Goal: Task Accomplishment & Management: Manage account settings

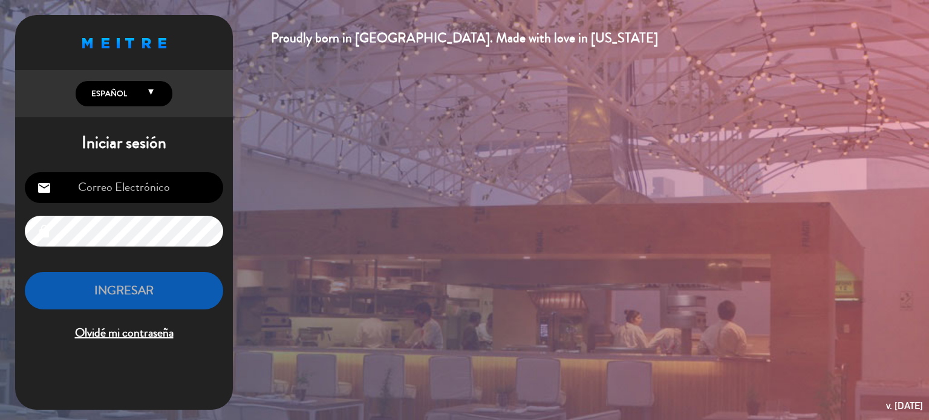
click at [182, 193] on input "email" at bounding box center [124, 187] width 198 height 31
type input "[EMAIL_ADDRESS][DOMAIN_NAME]"
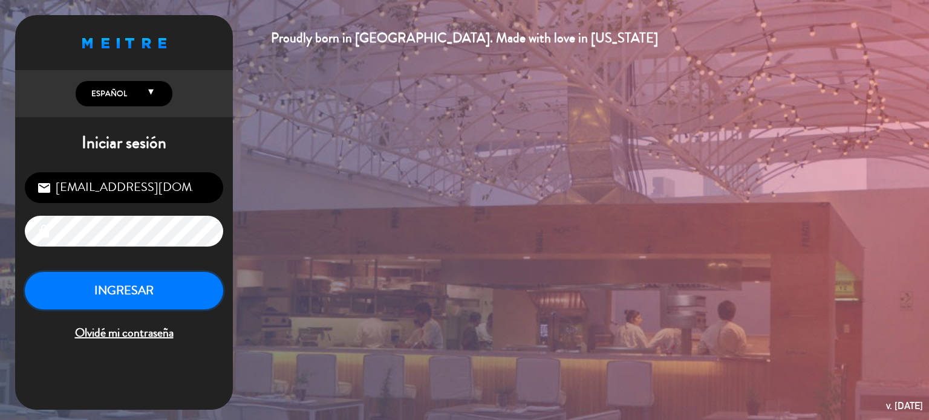
click at [99, 284] on button "INGRESAR" at bounding box center [124, 291] width 198 height 38
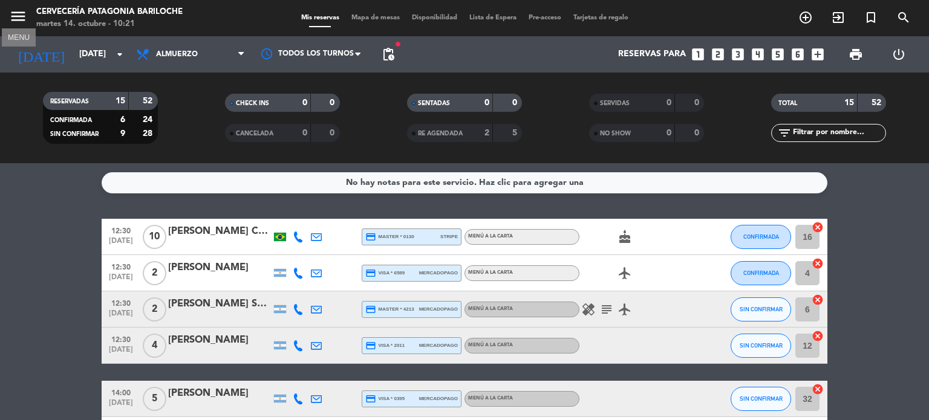
click at [19, 19] on icon "menu" at bounding box center [18, 16] width 18 height 18
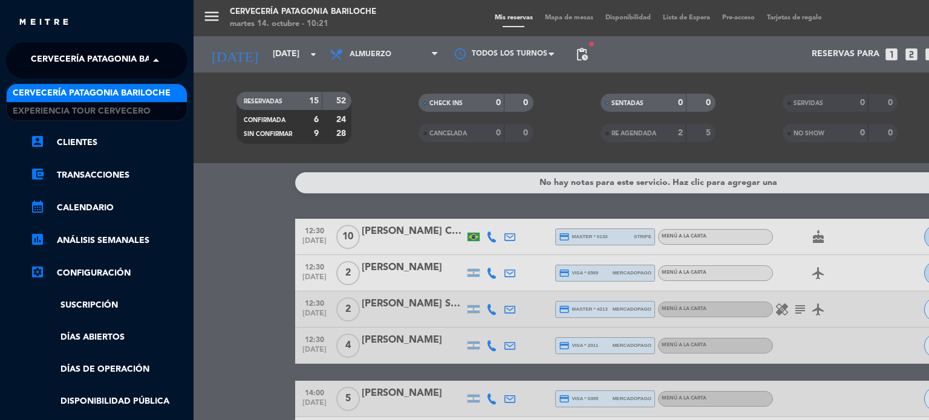
click at [126, 66] on span "Cervecería Patagonia Bariloche" at bounding box center [110, 60] width 158 height 25
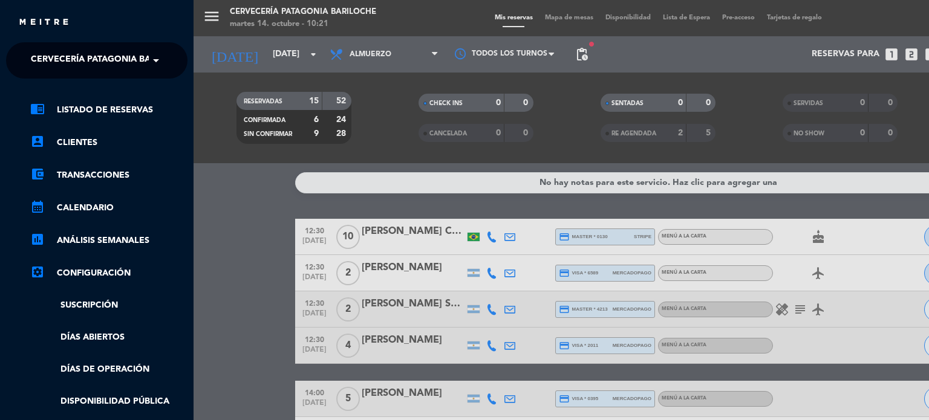
click at [97, 120] on ul "chrome_reader_mode Listado de Reservas account_box Clientes account_balance_wal…" at bounding box center [96, 303] width 181 height 401
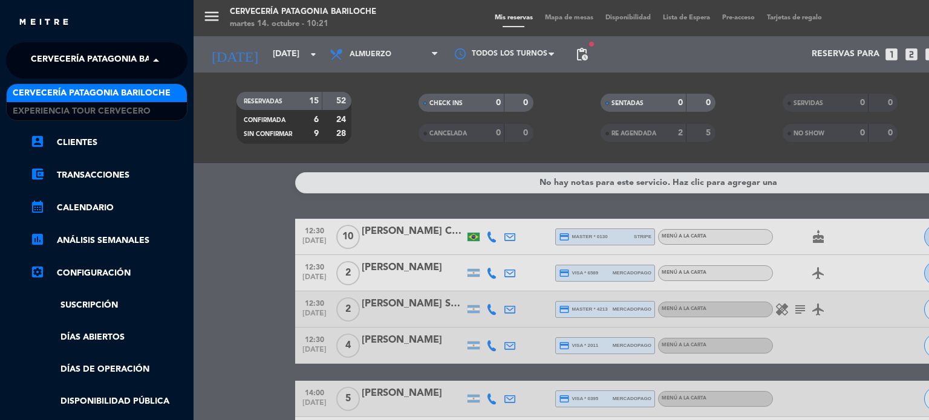
click at [86, 60] on span "Cervecería Patagonia Bariloche" at bounding box center [110, 60] width 158 height 25
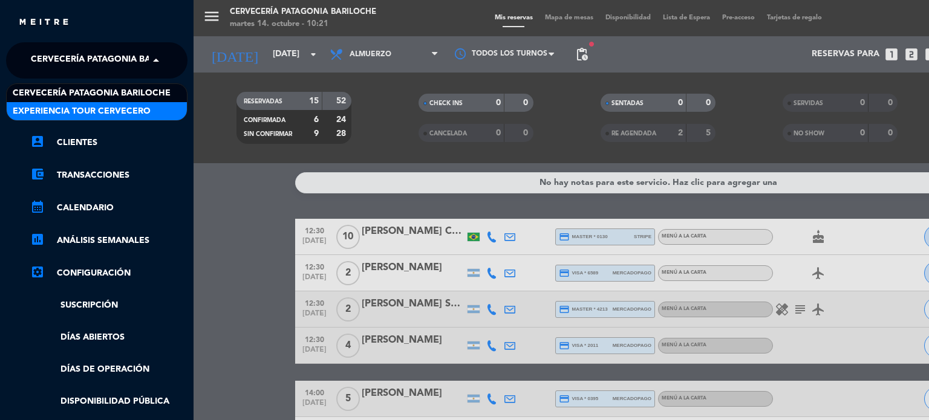
click at [65, 110] on span "Experiencia Tour Cervecero" at bounding box center [82, 112] width 138 height 14
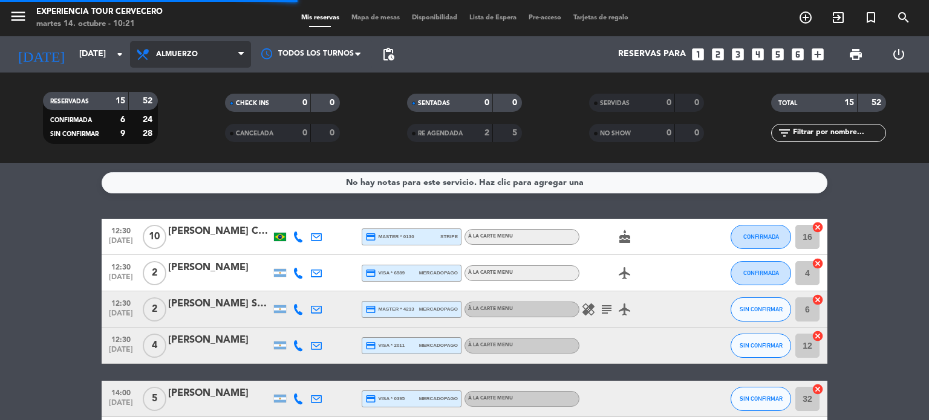
click at [156, 54] on span "Almuerzo" at bounding box center [177, 54] width 42 height 8
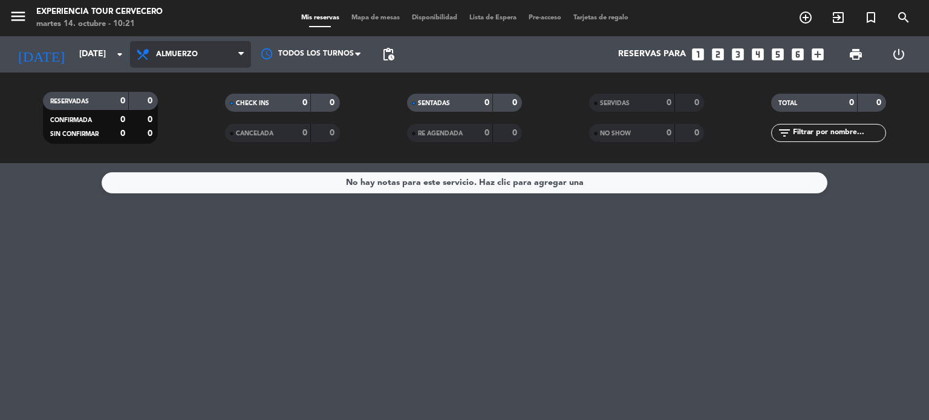
click at [178, 47] on span "Almuerzo" at bounding box center [190, 54] width 121 height 27
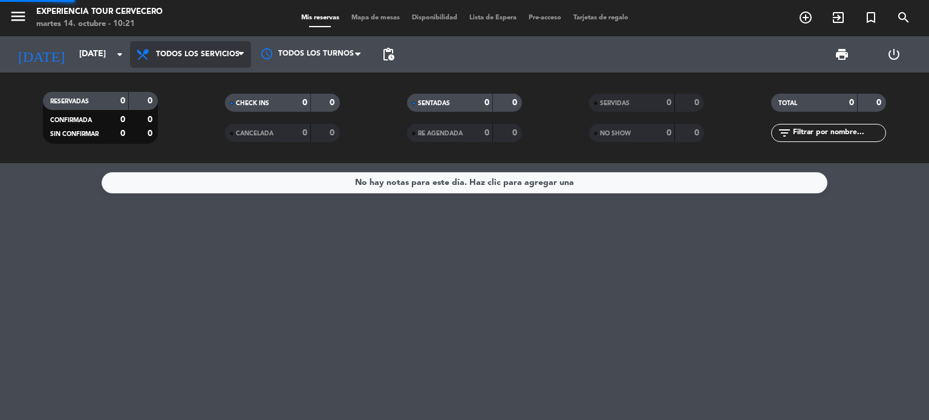
click at [160, 74] on div "menu Experiencia Tour Cervecero [DATE] 14. octubre - 10:21 Mis reservas Mapa de…" at bounding box center [464, 81] width 929 height 163
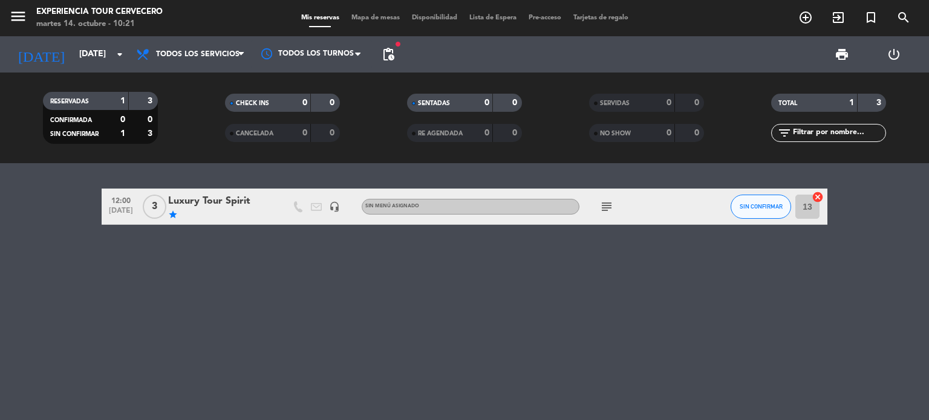
click at [329, 204] on icon "headset_mic" at bounding box center [334, 206] width 11 height 11
click at [176, 280] on div "12:00 [DATE] 3 Luxury Tour Spirit star headset_mic SANTIAGO Sin menú asignado s…" at bounding box center [464, 291] width 929 height 257
click at [73, 57] on input "[DATE]" at bounding box center [130, 55] width 115 height 22
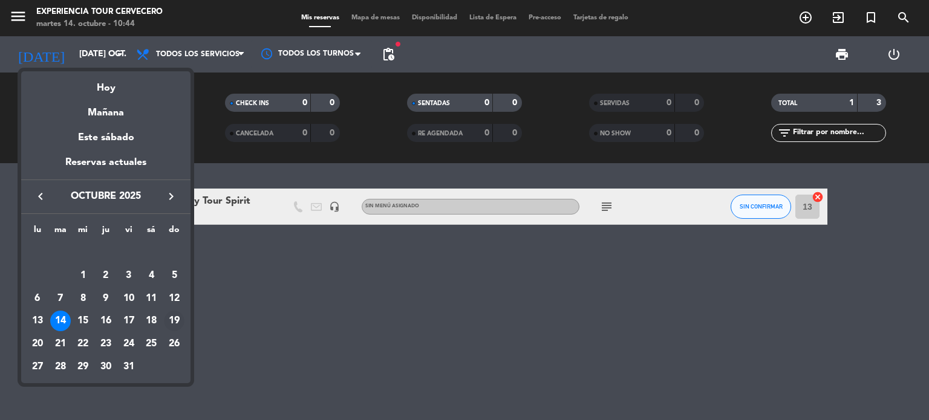
click at [172, 320] on div "19" at bounding box center [174, 321] width 21 height 21
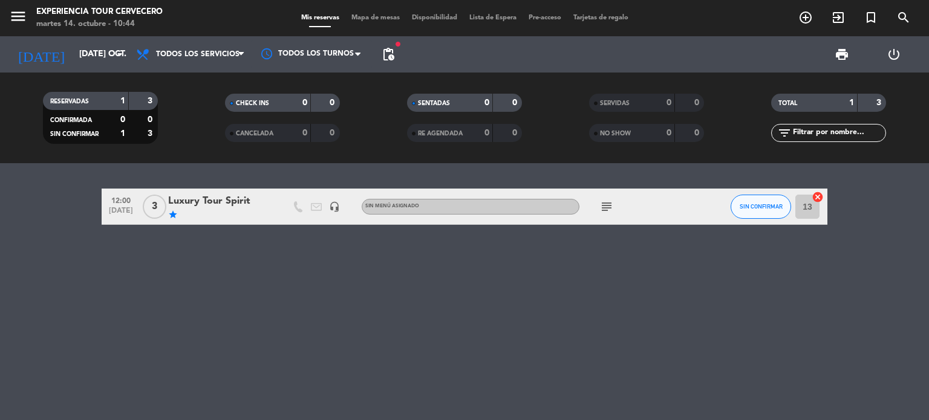
type input "dom. 19 oct."
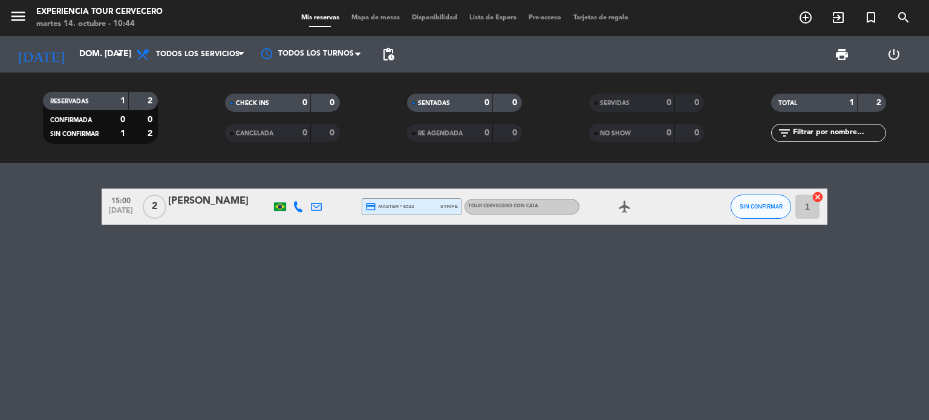
click at [379, 55] on span "pending_actions" at bounding box center [388, 54] width 24 height 24
click at [388, 53] on span "pending_actions" at bounding box center [388, 54] width 15 height 15
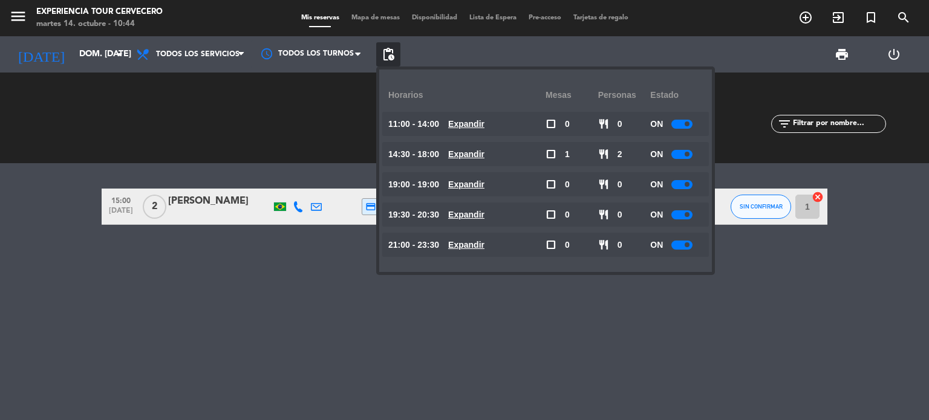
click at [689, 184] on span at bounding box center [686, 184] width 5 height 5
click at [687, 213] on span at bounding box center [686, 214] width 5 height 5
click at [679, 212] on div at bounding box center [681, 214] width 21 height 9
click at [677, 241] on div at bounding box center [681, 245] width 21 height 9
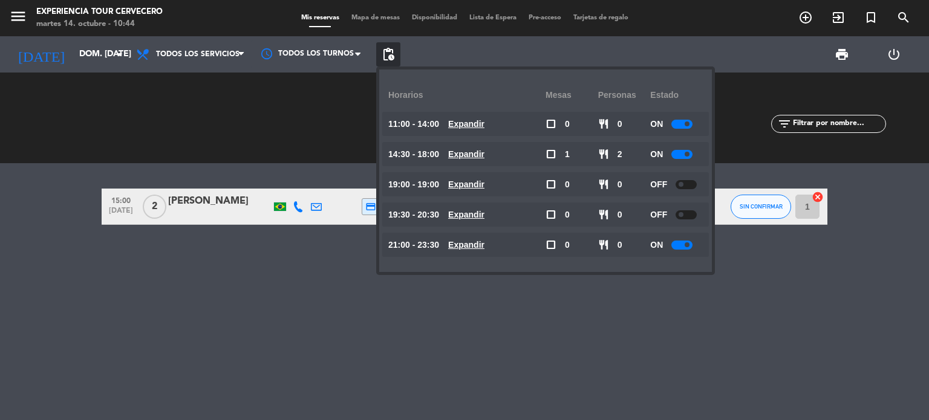
click at [677, 241] on div at bounding box center [681, 245] width 21 height 9
click at [682, 242] on div at bounding box center [681, 245] width 21 height 9
click at [763, 262] on div "15:00 oct. 19 2 Vinicius Martins credit_card master * 6522 stripe Tour cervecer…" at bounding box center [464, 291] width 929 height 257
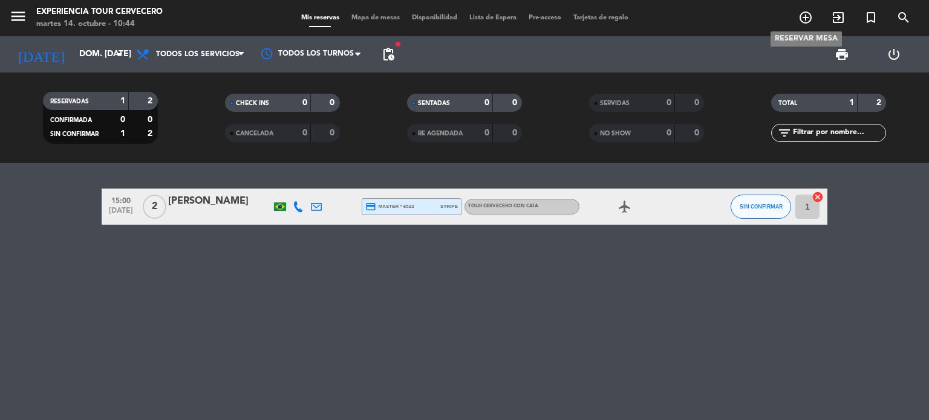
click at [808, 20] on icon "add_circle_outline" at bounding box center [805, 17] width 15 height 15
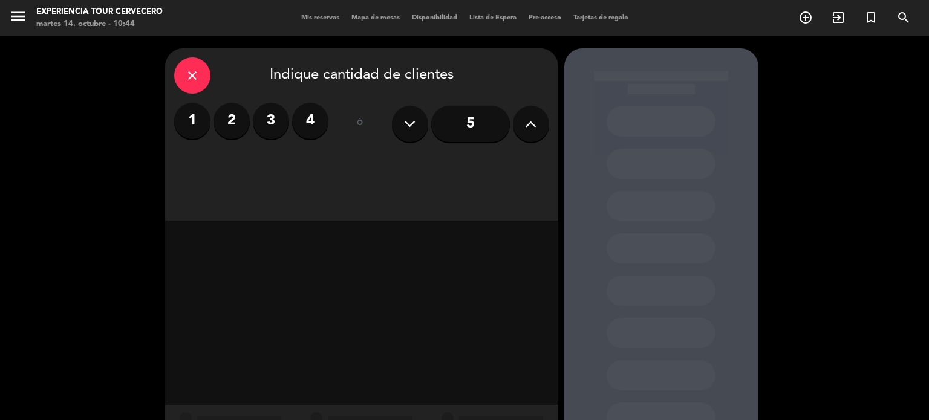
click at [273, 130] on label "3" at bounding box center [271, 121] width 36 height 36
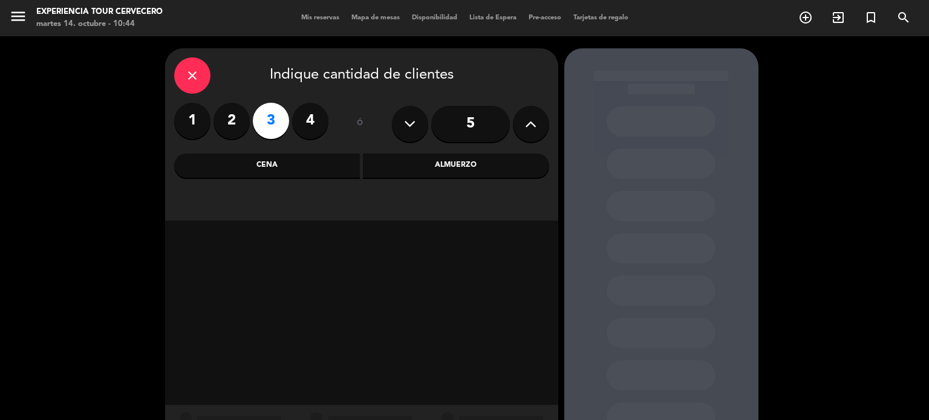
click at [324, 170] on div "Cena" at bounding box center [267, 166] width 186 height 24
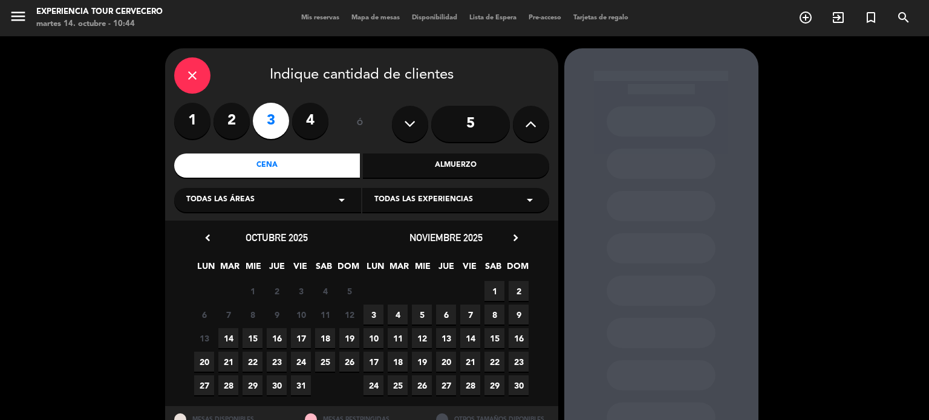
click at [354, 334] on span "19" at bounding box center [349, 338] width 20 height 20
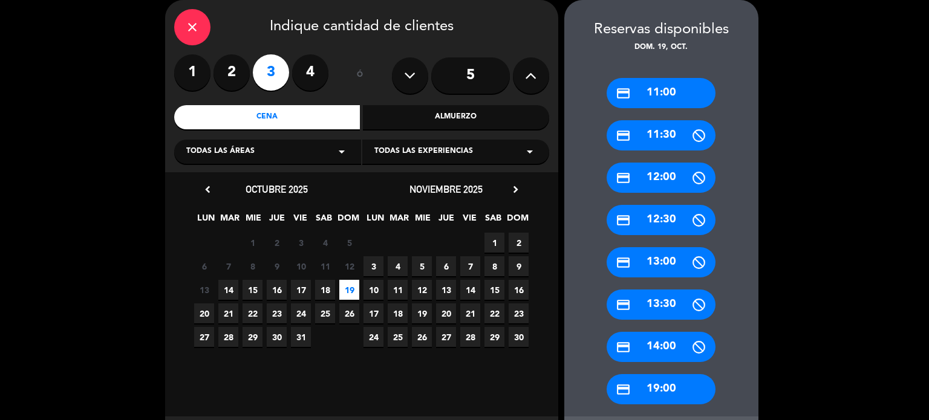
scroll to position [108, 0]
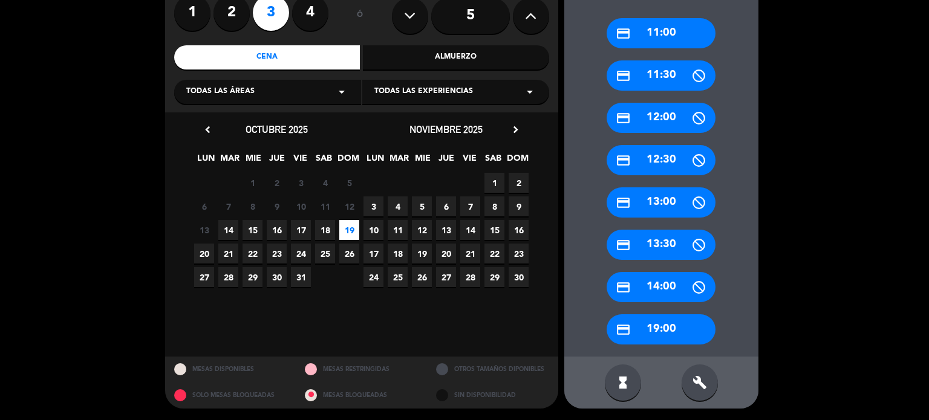
click at [657, 336] on div "credit_card 19:00" at bounding box center [660, 329] width 109 height 30
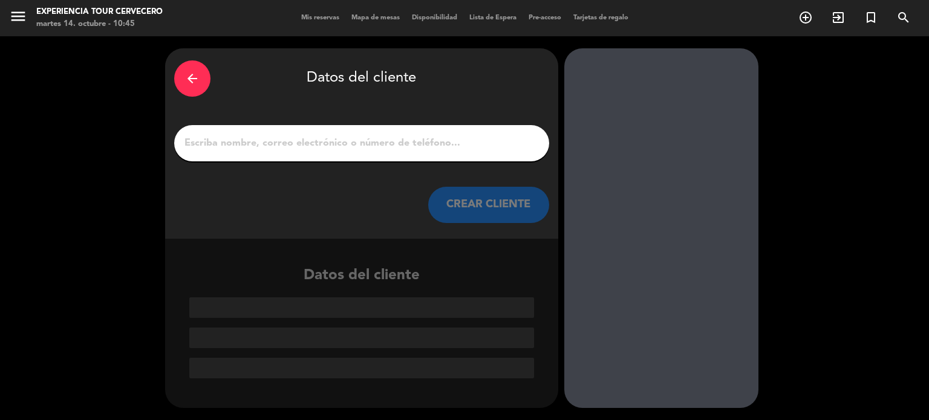
click at [347, 142] on input "1" at bounding box center [361, 143] width 357 height 17
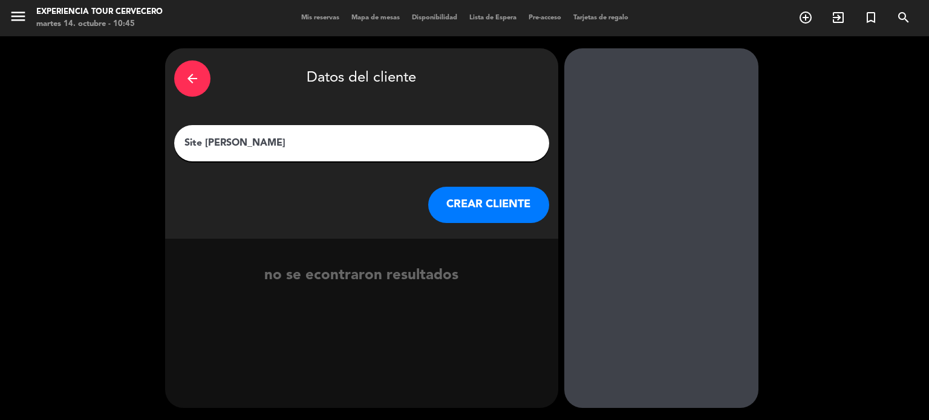
type input "Site Nikki Mclain"
click at [510, 210] on button "CREAR CLIENTE" at bounding box center [488, 205] width 121 height 36
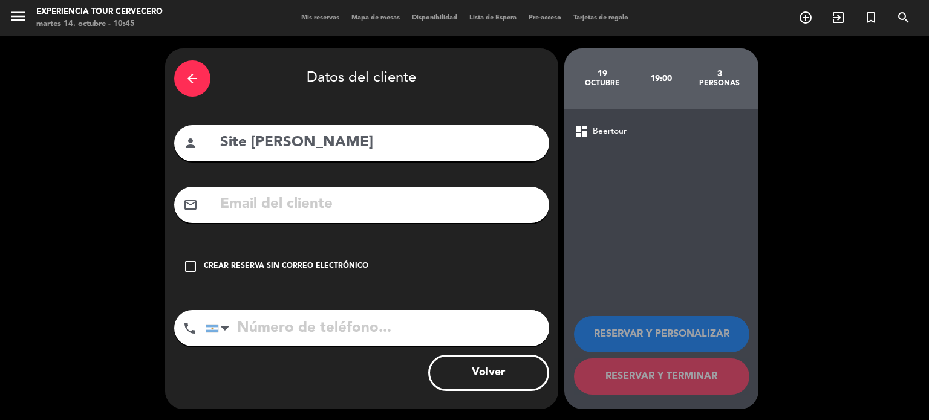
click at [254, 265] on div "Crear reserva sin correo electrónico" at bounding box center [286, 267] width 164 height 12
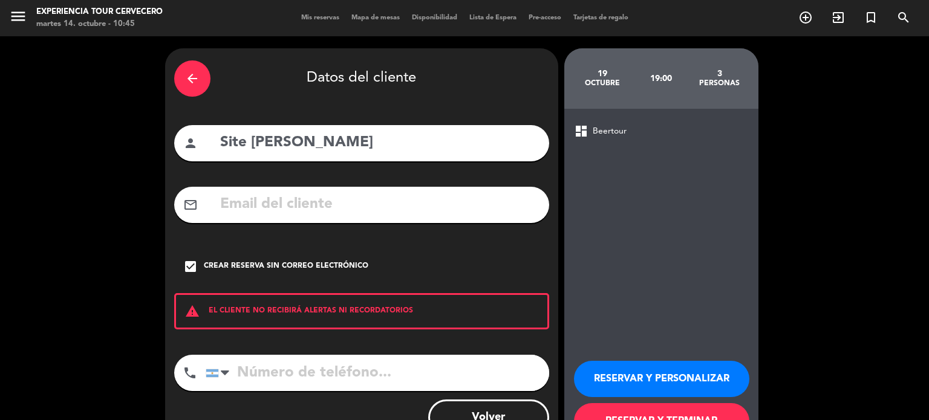
click at [653, 377] on button "RESERVAR Y PERSONALIZAR" at bounding box center [661, 379] width 175 height 36
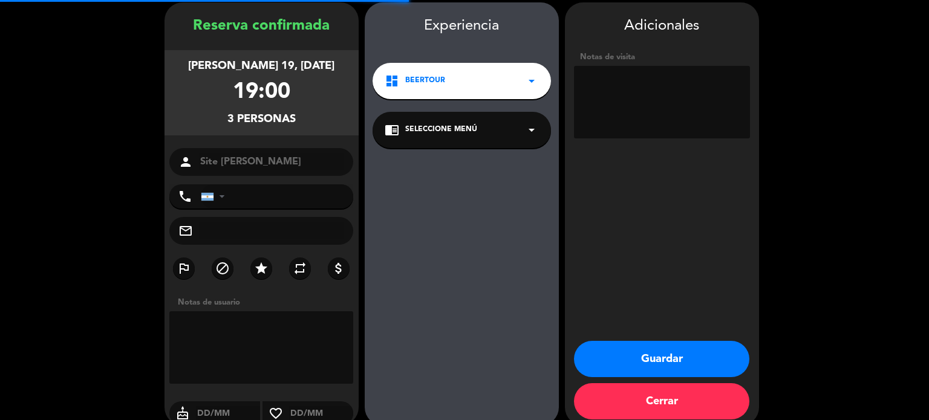
scroll to position [48, 0]
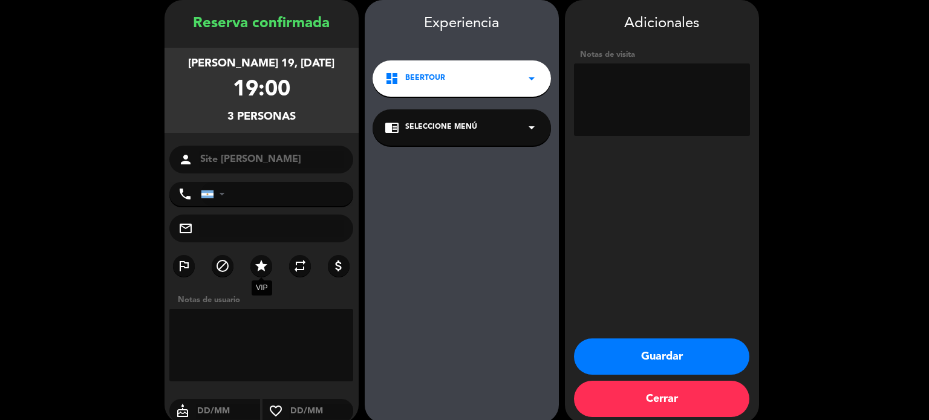
click at [259, 268] on icon "star" at bounding box center [261, 266] width 15 height 15
click at [626, 85] on textarea at bounding box center [662, 99] width 176 height 73
type textarea "Menu Travesía x3"
click at [677, 345] on button "Guardar" at bounding box center [661, 357] width 175 height 36
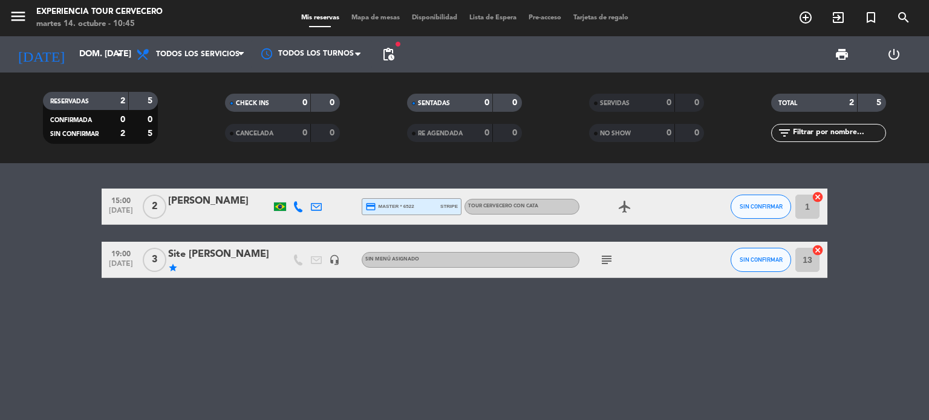
click at [334, 258] on icon "headset_mic" at bounding box center [334, 260] width 11 height 11
click at [73, 55] on input "dom. 19 oct." at bounding box center [130, 55] width 115 height 22
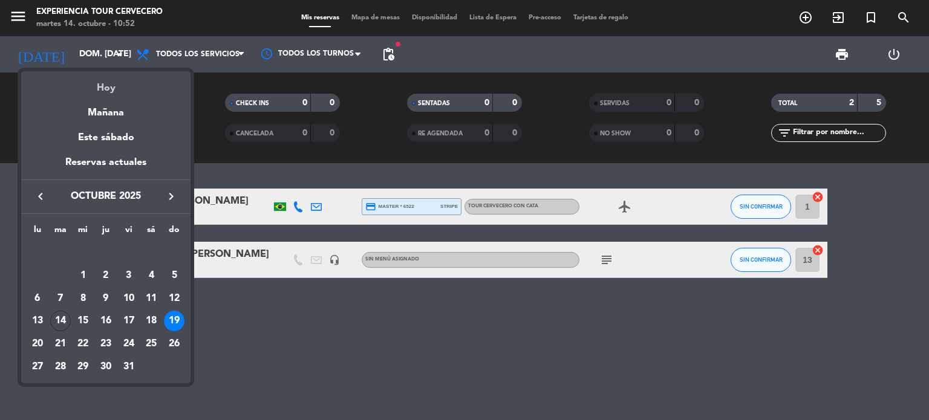
click at [99, 94] on div "Hoy" at bounding box center [105, 83] width 169 height 25
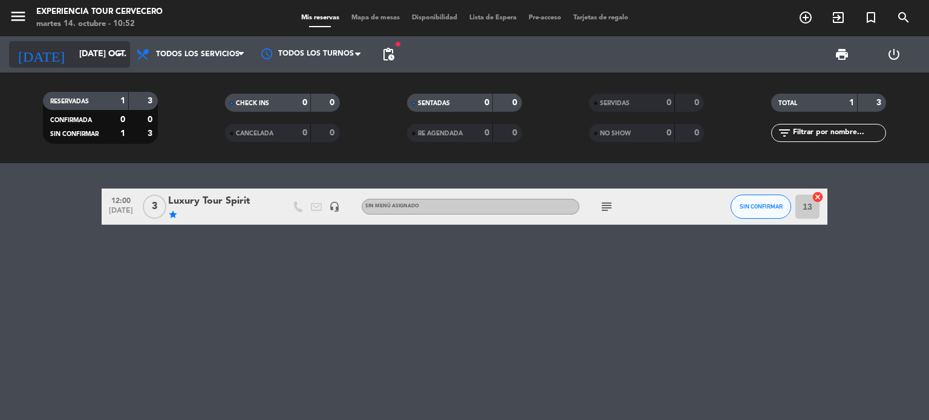
click at [80, 65] on input "[DATE]" at bounding box center [130, 55] width 115 height 22
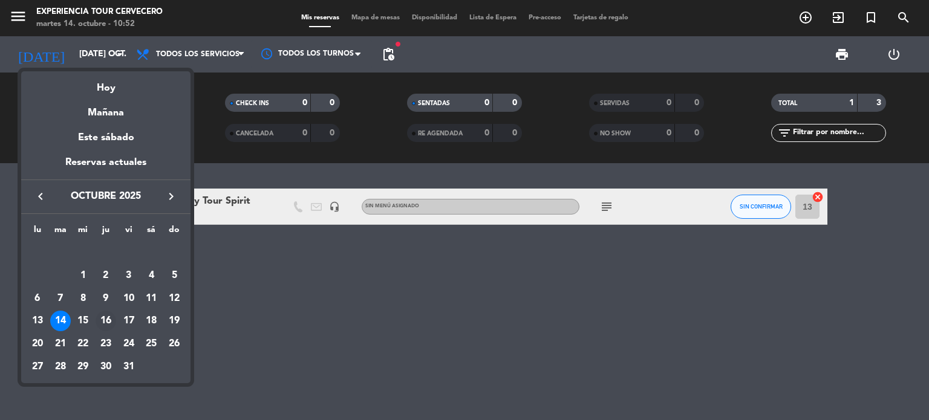
click at [110, 326] on div "16" at bounding box center [106, 321] width 21 height 21
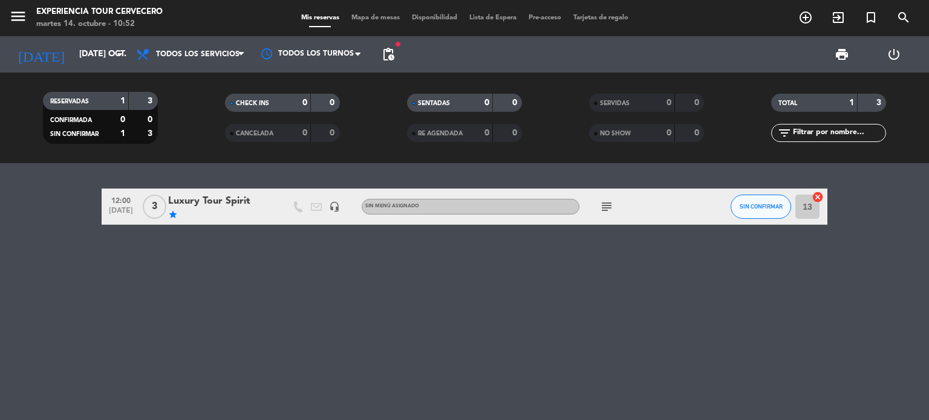
type input "jue. 16 oct."
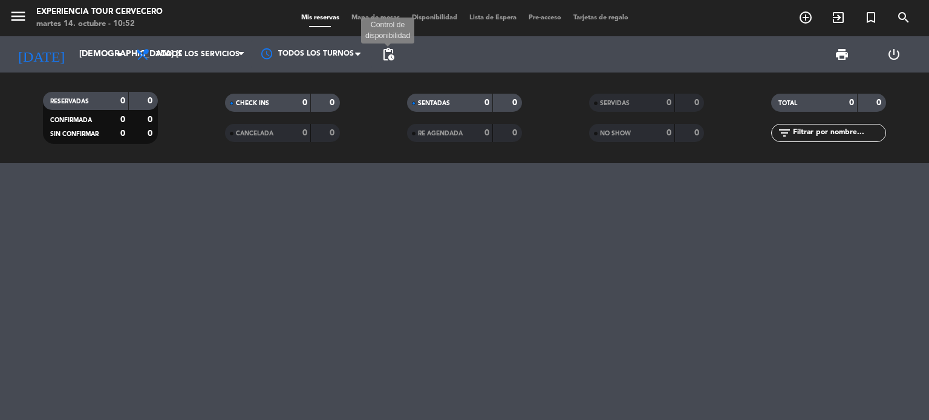
click at [389, 60] on span "pending_actions" at bounding box center [388, 54] width 15 height 15
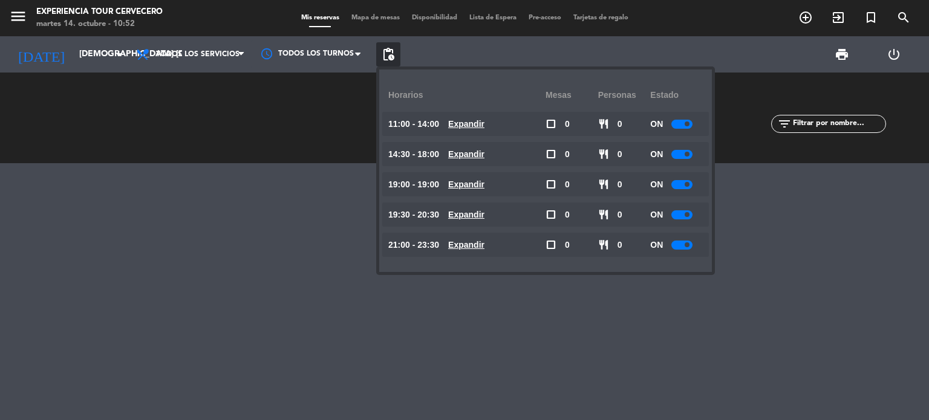
click at [389, 60] on span "pending_actions" at bounding box center [388, 54] width 15 height 15
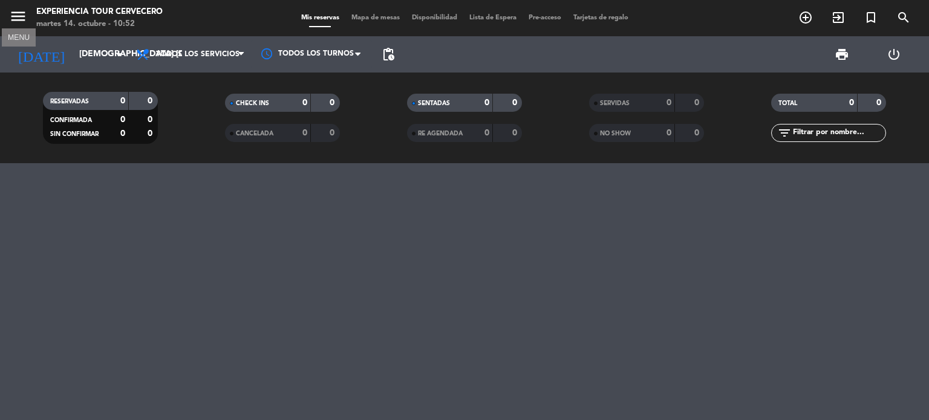
click at [9, 17] on icon "menu" at bounding box center [18, 16] width 18 height 18
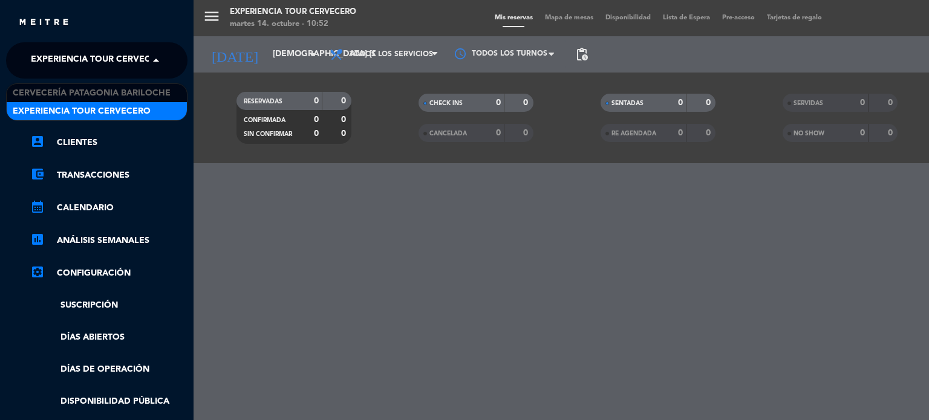
click at [152, 59] on span at bounding box center [159, 60] width 21 height 25
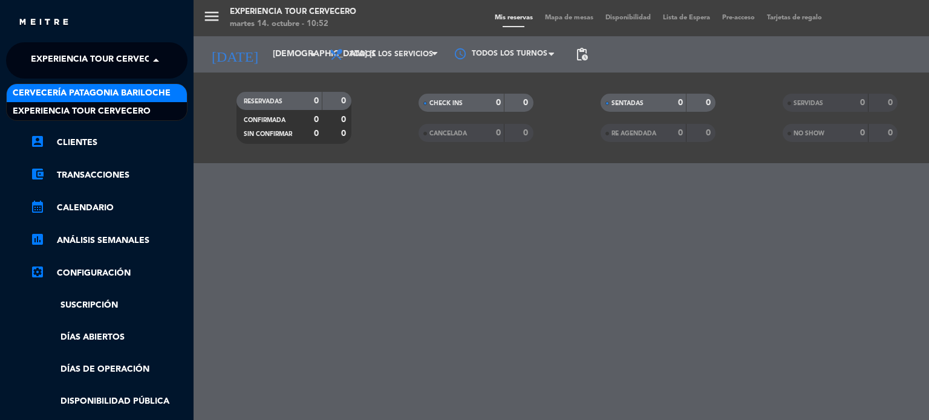
click at [136, 86] on span "Cervecería Patagonia Bariloche" at bounding box center [92, 93] width 158 height 14
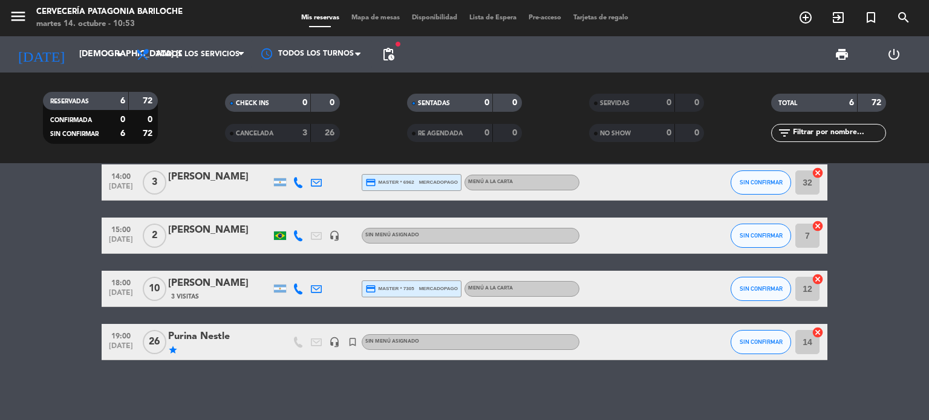
scroll to position [114, 0]
click at [249, 336] on div "Purina Nestle" at bounding box center [219, 337] width 103 height 16
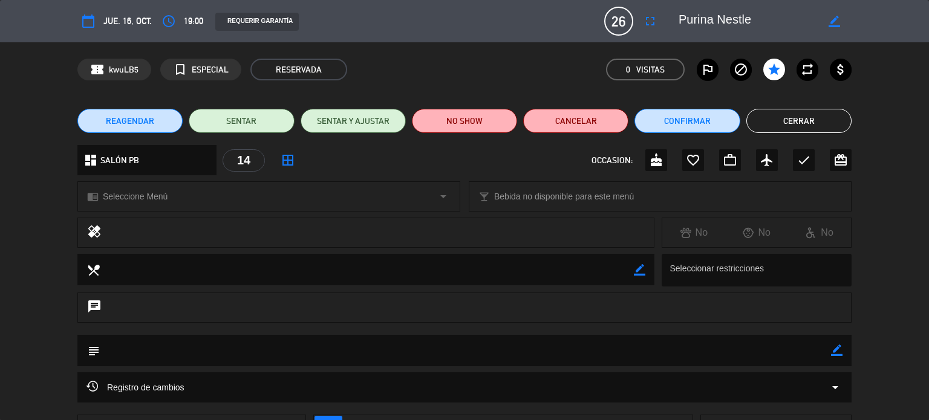
click at [786, 124] on button "Cerrar" at bounding box center [798, 121] width 105 height 24
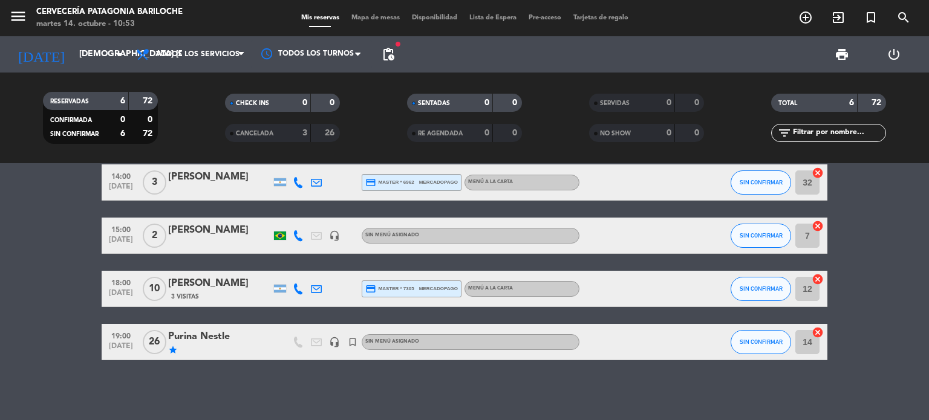
click at [367, 19] on span "Mapa de mesas" at bounding box center [375, 18] width 60 height 7
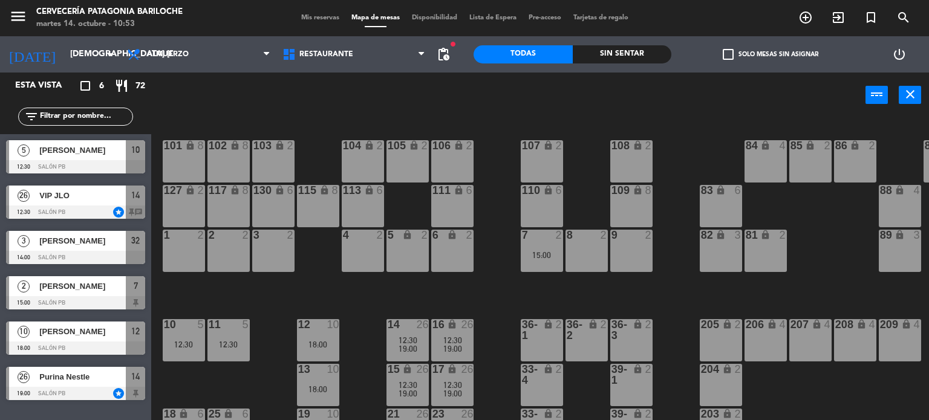
scroll to position [170, 0]
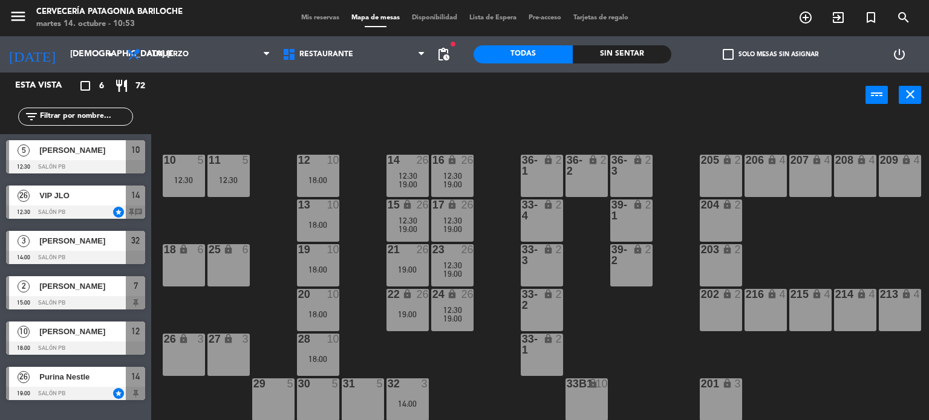
click at [32, 392] on div at bounding box center [75, 393] width 139 height 13
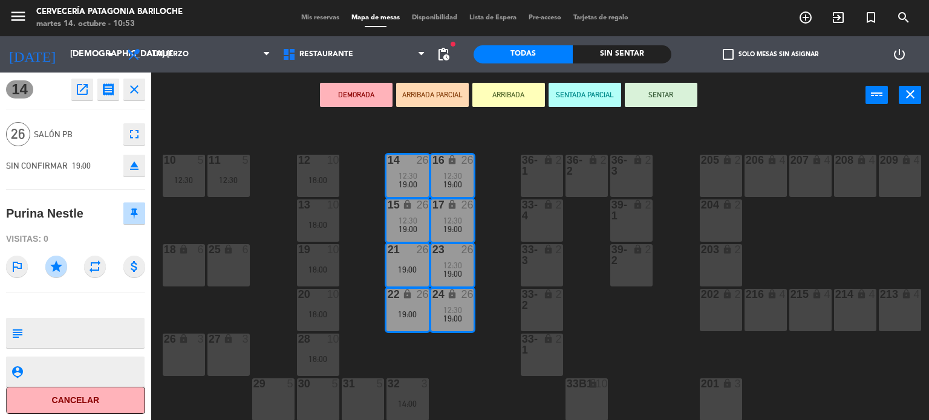
click at [475, 372] on div "101 lock 8 102 lock 8 104 lock 2 105 lock 2 106 lock 2 103 lock 2 107 lock 2 10…" at bounding box center [544, 269] width 768 height 302
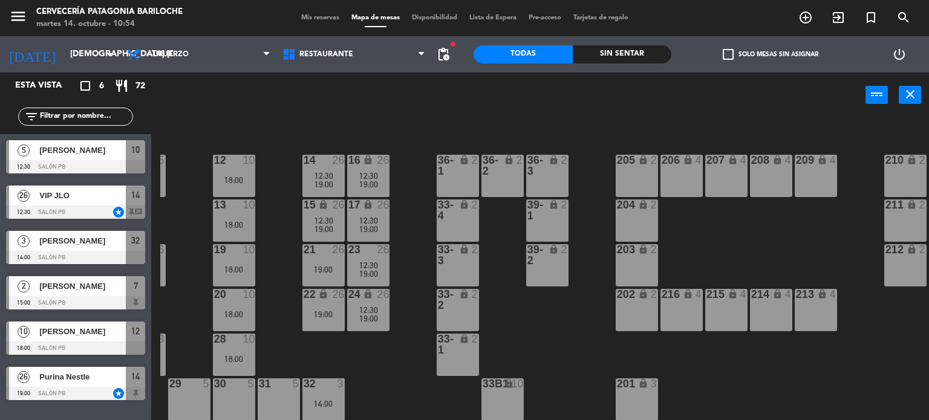
scroll to position [170, 90]
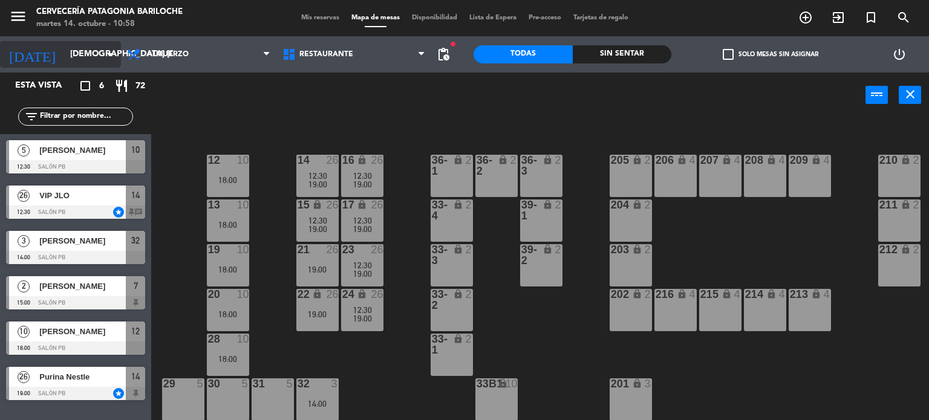
click at [64, 56] on input "jue. 16 oct." at bounding box center [121, 55] width 115 height 22
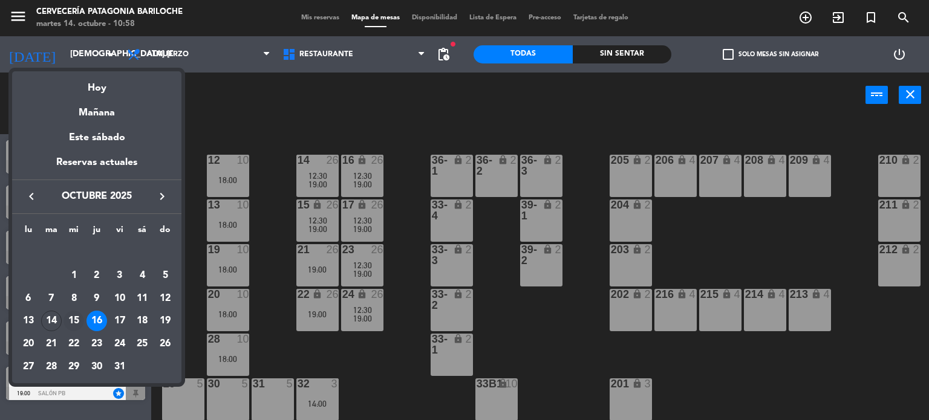
click at [74, 314] on div "15" at bounding box center [73, 321] width 21 height 21
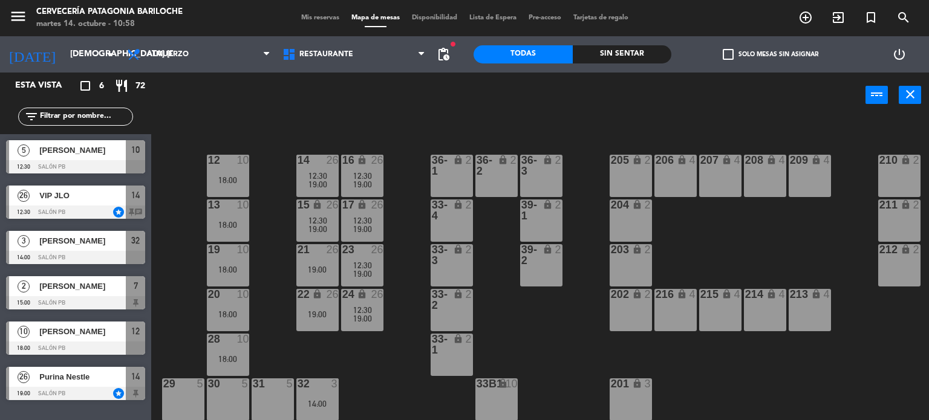
type input "mié. 15 oct."
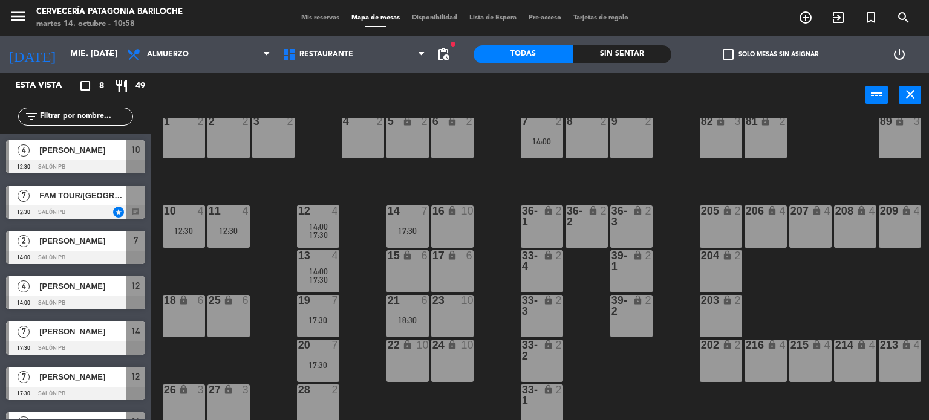
scroll to position [4, 0]
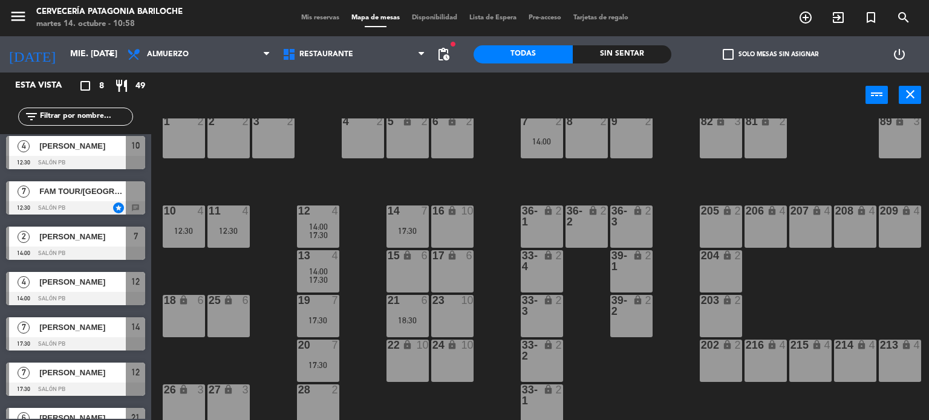
click at [76, 201] on div at bounding box center [75, 207] width 139 height 13
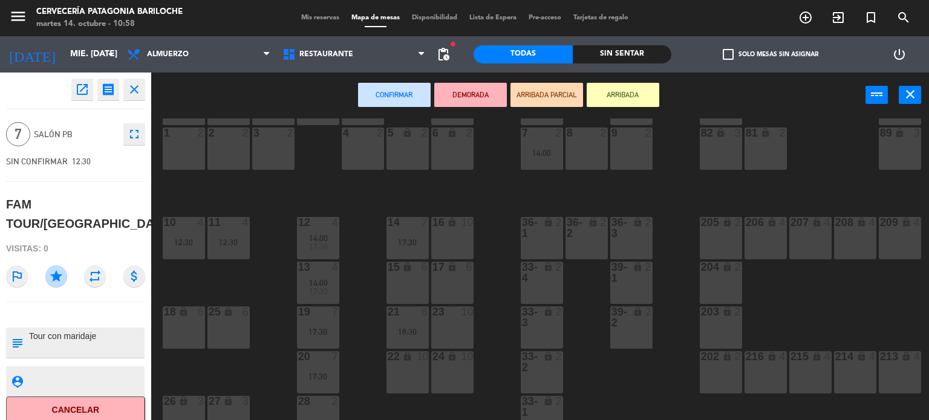
scroll to position [103, 0]
click at [464, 241] on div "16 lock 10" at bounding box center [452, 237] width 42 height 42
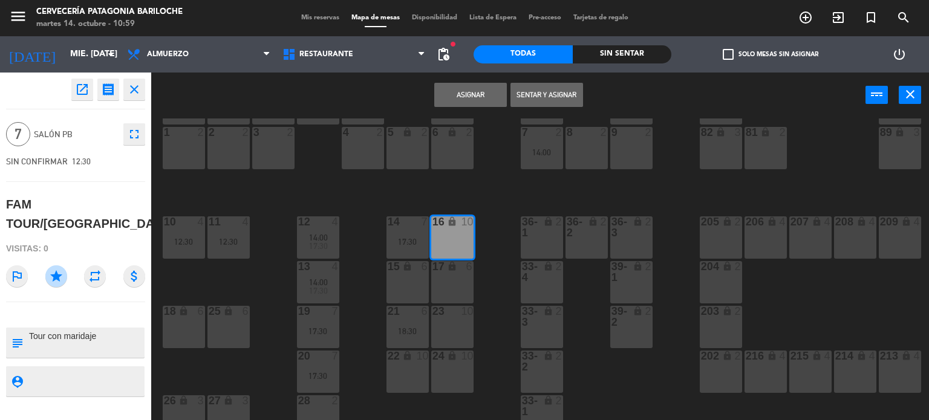
click at [481, 89] on button "Asignar" at bounding box center [470, 95] width 73 height 24
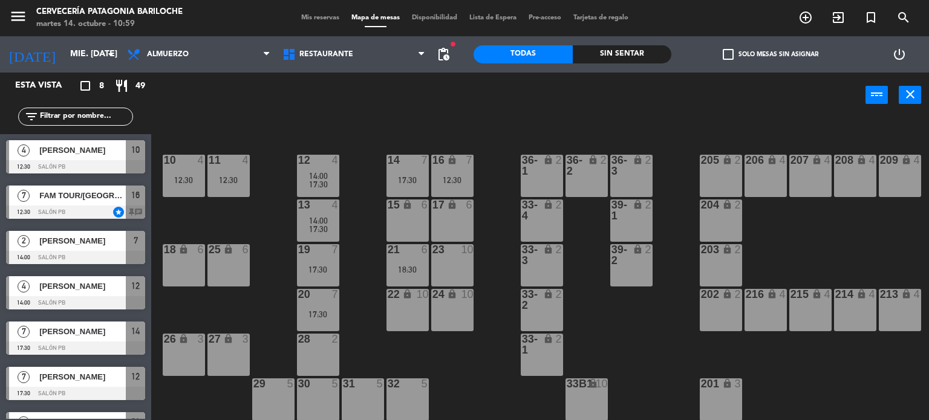
scroll to position [170, 0]
click at [469, 176] on div "12:30" at bounding box center [452, 180] width 42 height 8
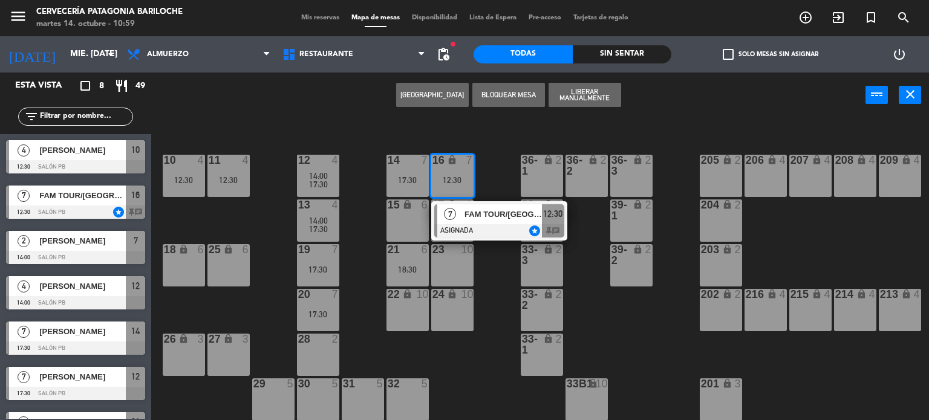
click at [500, 164] on div "101 lock 8 102 lock 8 104 lock 2 105 lock 2 106 lock 2 103 lock 2 107 lock 2 10…" at bounding box center [544, 269] width 768 height 302
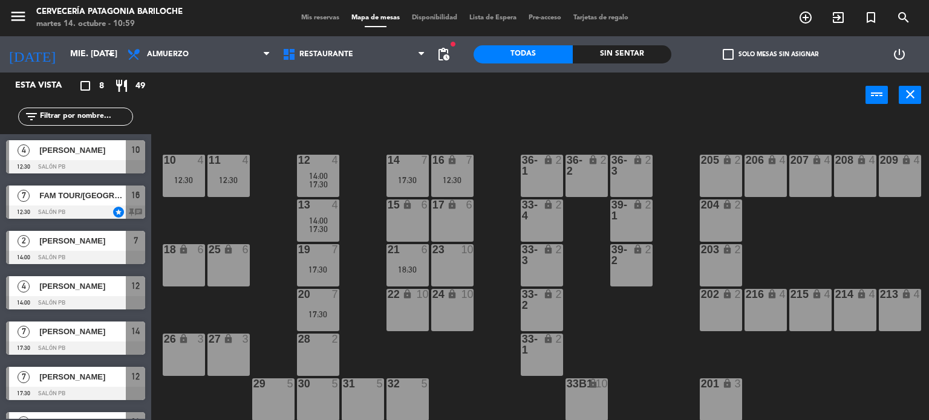
scroll to position [77, 0]
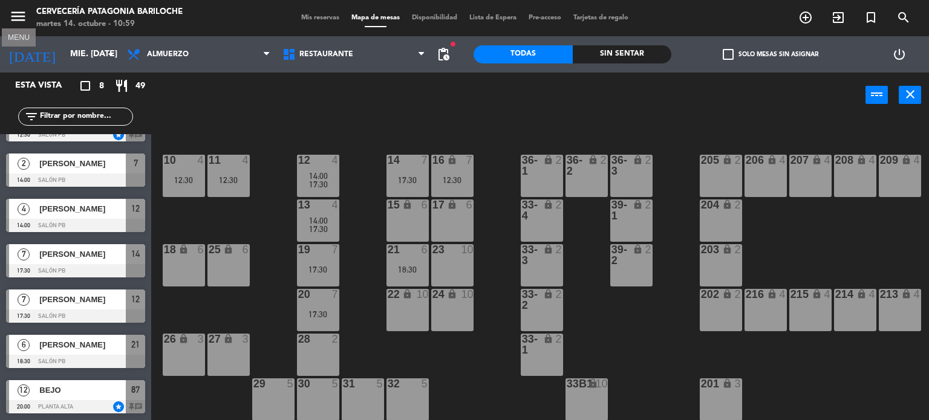
click at [11, 19] on icon "menu" at bounding box center [18, 16] width 18 height 18
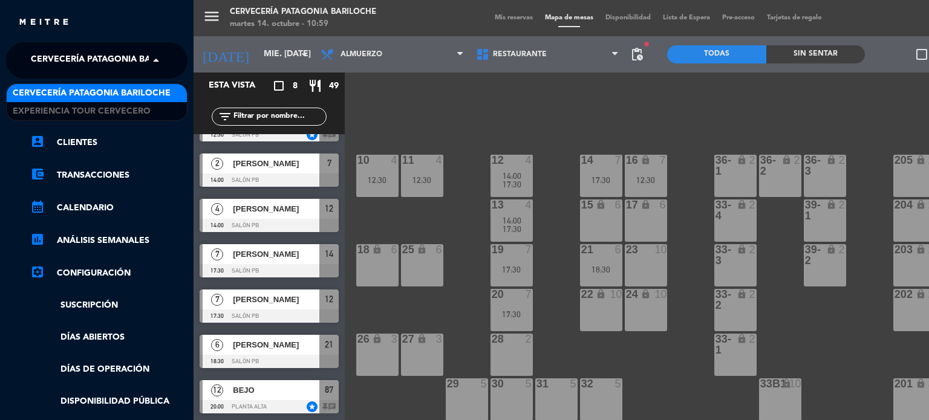
click at [152, 60] on span at bounding box center [159, 60] width 21 height 25
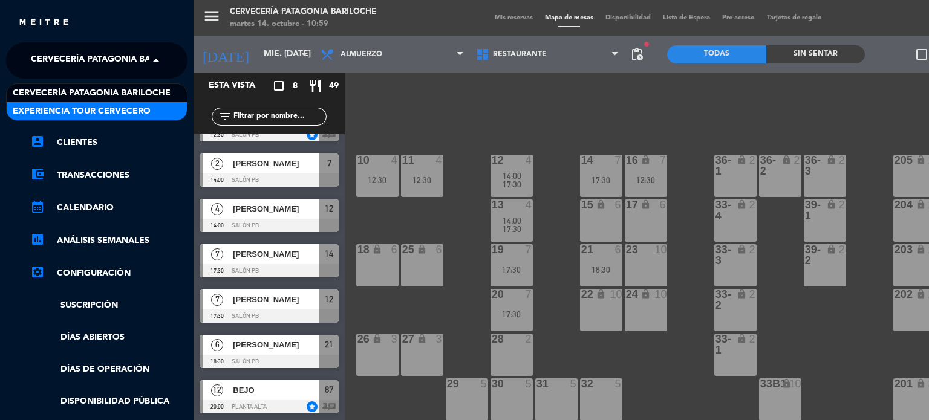
click at [120, 109] on span "Experiencia Tour Cervecero" at bounding box center [82, 112] width 138 height 14
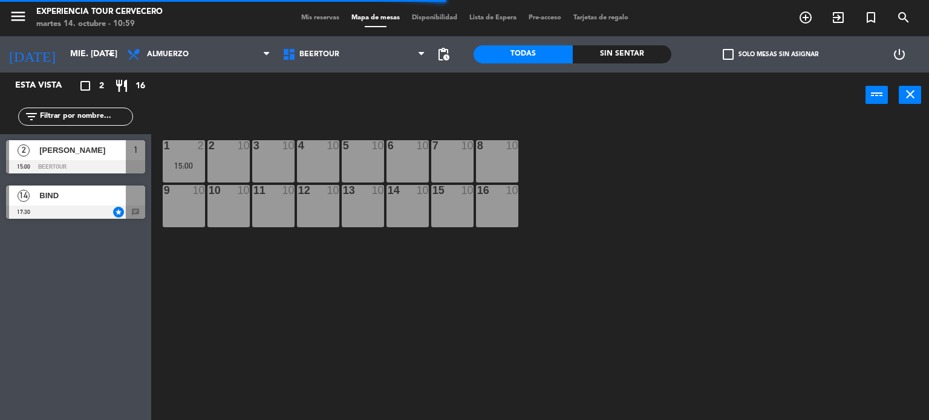
scroll to position [0, 0]
click at [311, 16] on span "Mis reservas" at bounding box center [320, 18] width 50 height 7
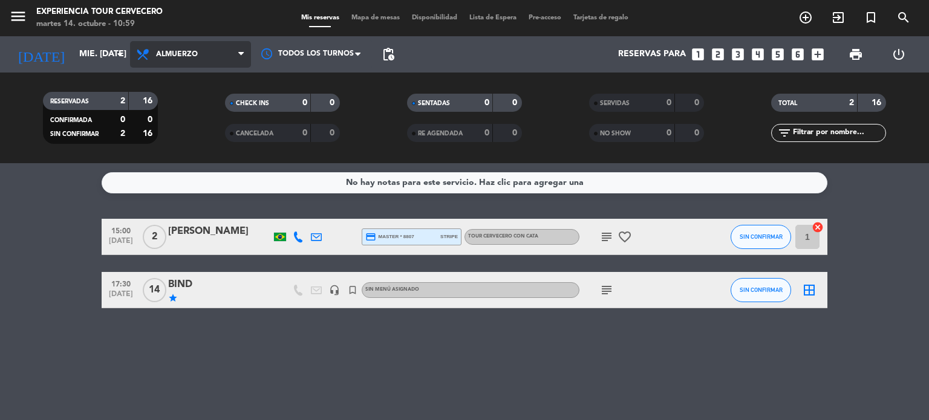
click at [213, 55] on span "Almuerzo" at bounding box center [190, 54] width 121 height 27
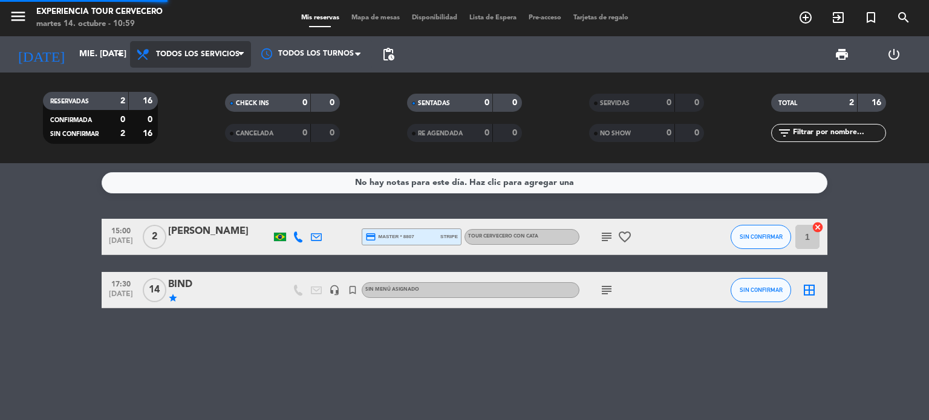
click at [198, 79] on div "menu Experiencia Tour Cervecero martes 14. octubre - 10:59 Mis reservas Mapa de…" at bounding box center [464, 81] width 929 height 163
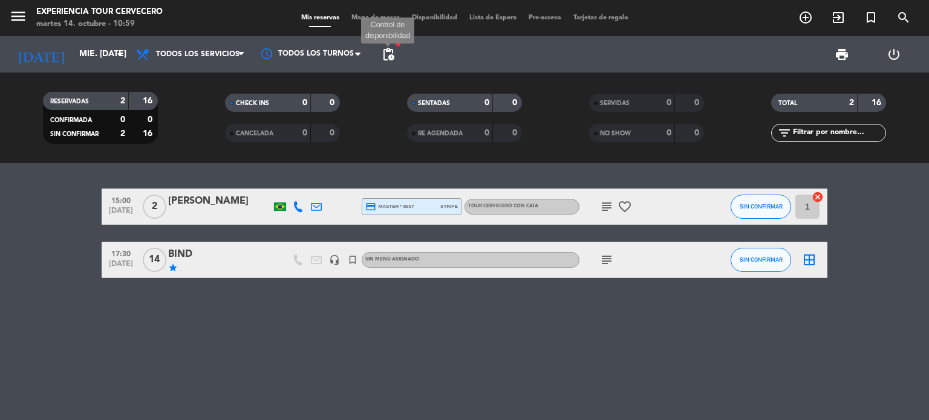
click at [384, 54] on span "pending_actions" at bounding box center [388, 54] width 15 height 15
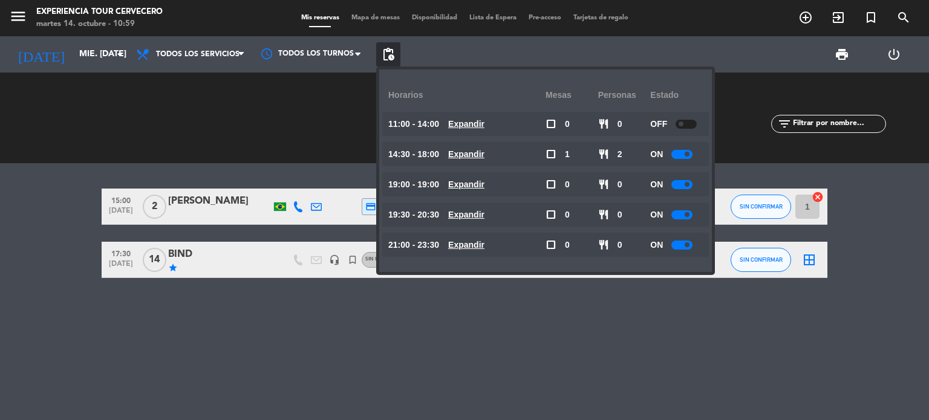
click at [686, 183] on span at bounding box center [686, 184] width 5 height 5
click at [381, 57] on span "pending_actions" at bounding box center [388, 54] width 15 height 15
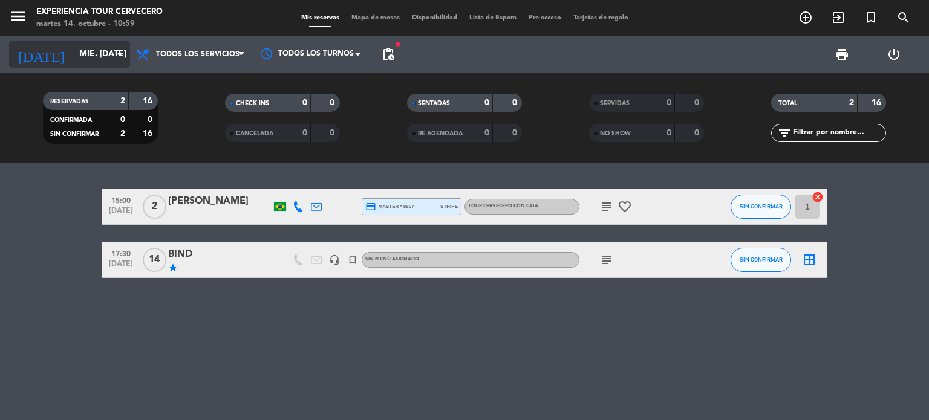
click at [97, 62] on input "mié. 15 oct." at bounding box center [130, 55] width 115 height 22
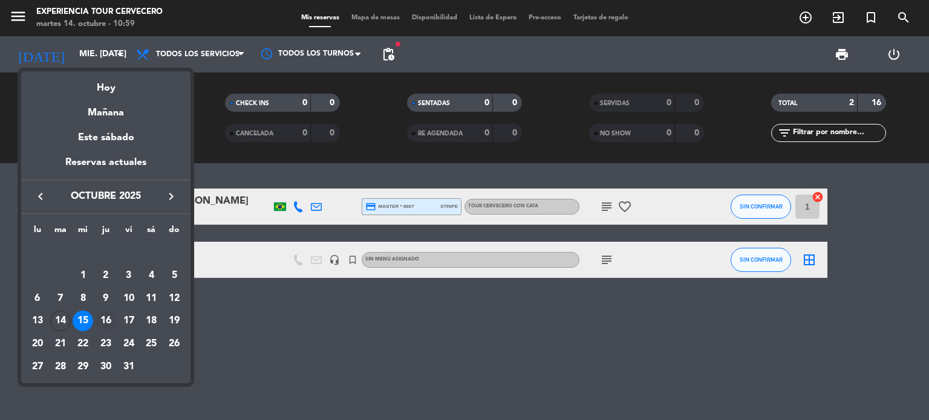
click at [104, 315] on div "16" at bounding box center [106, 321] width 21 height 21
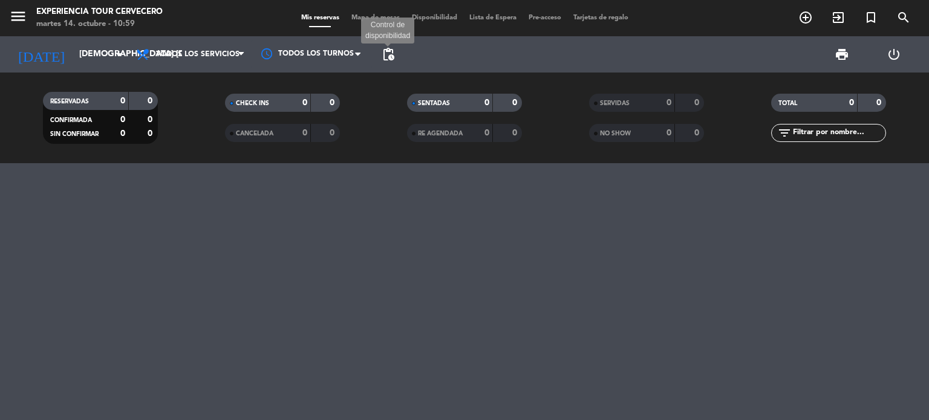
click at [393, 56] on span "pending_actions" at bounding box center [388, 54] width 15 height 15
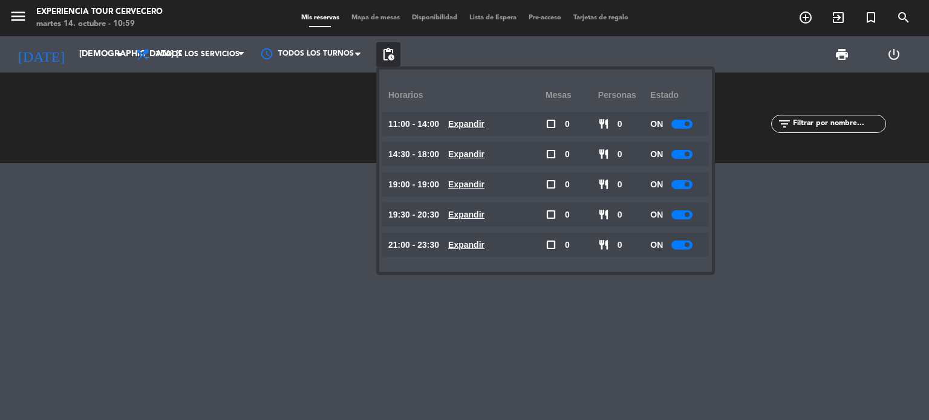
click at [684, 186] on div at bounding box center [681, 184] width 21 height 9
click at [382, 56] on span "pending_actions" at bounding box center [388, 54] width 15 height 15
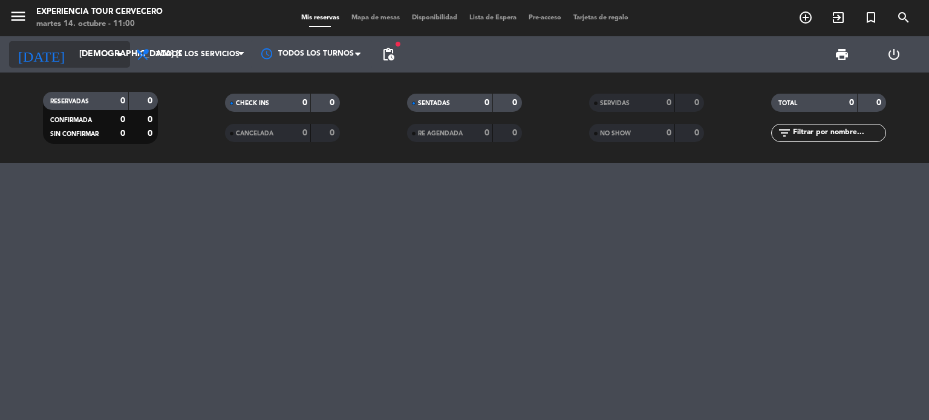
click at [73, 58] on input "jue. 16 oct." at bounding box center [130, 55] width 115 height 22
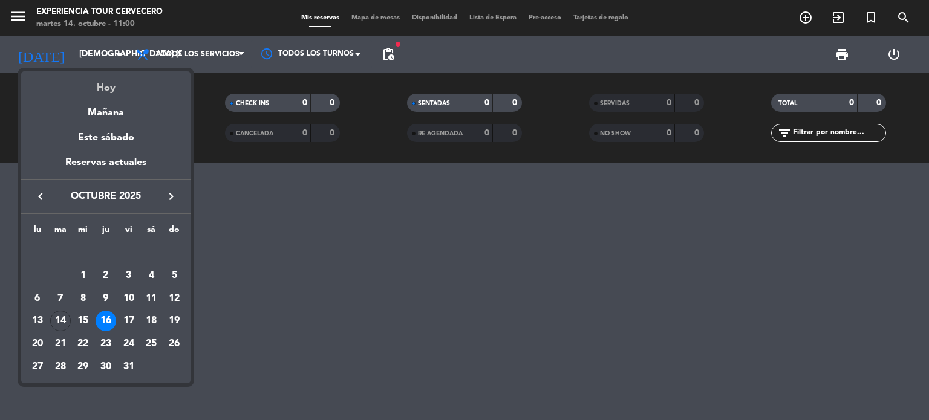
click at [99, 80] on div "Hoy" at bounding box center [105, 83] width 169 height 25
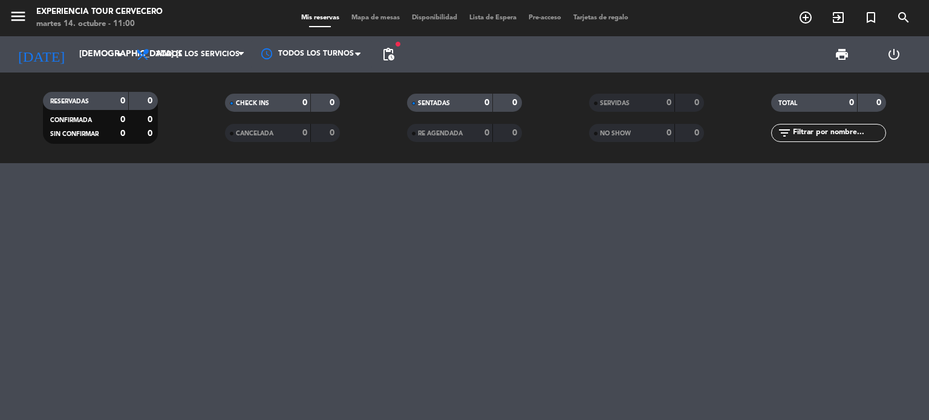
type input "[DATE]"
